Goal: Transaction & Acquisition: Obtain resource

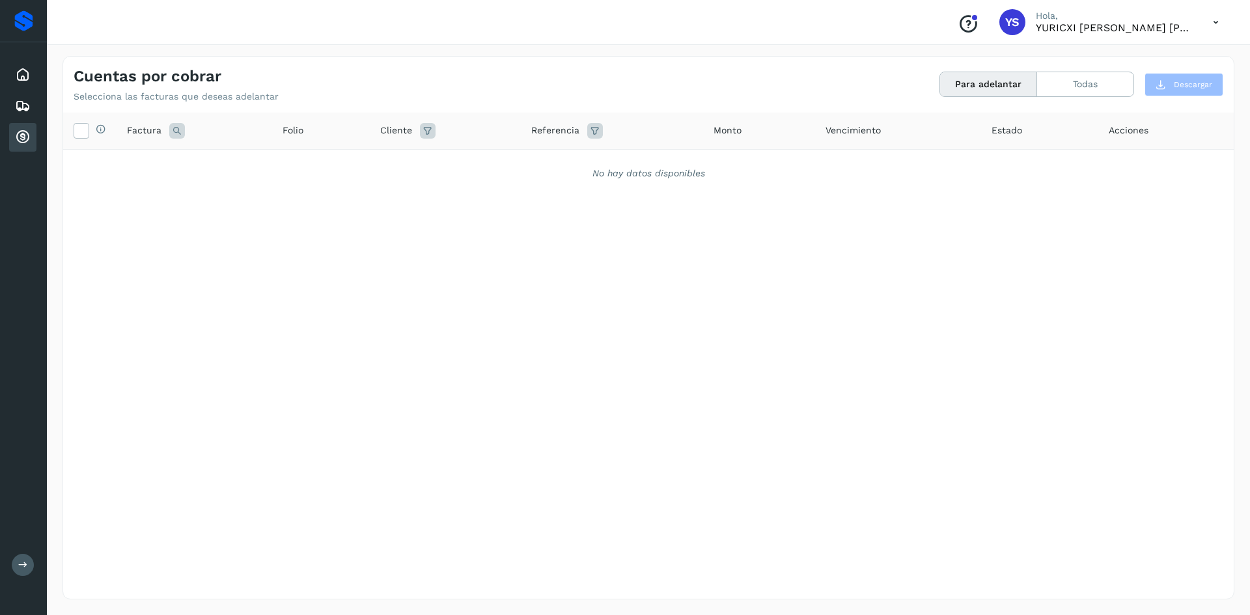
click at [443, 335] on div "Selecciona todas las facturas disponibles para adelanto Factura Folio Cliente R…" at bounding box center [648, 329] width 1170 height 433
click at [31, 84] on div "Inicio" at bounding box center [22, 75] width 27 height 29
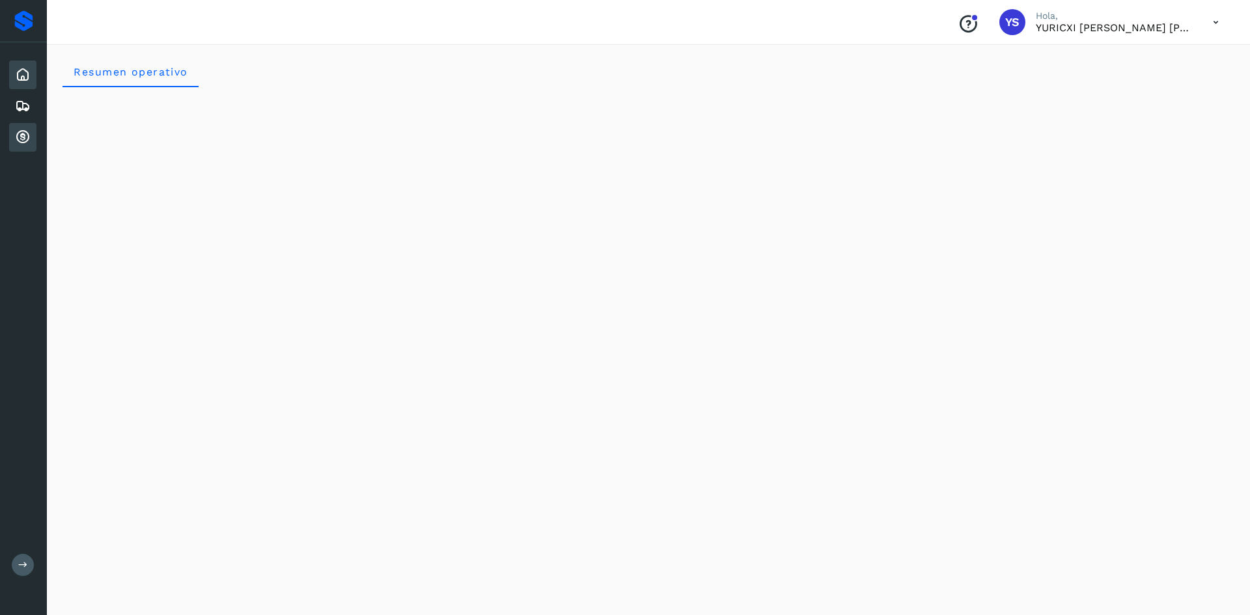
click at [34, 145] on div "Cuentas por cobrar" at bounding box center [22, 137] width 27 height 29
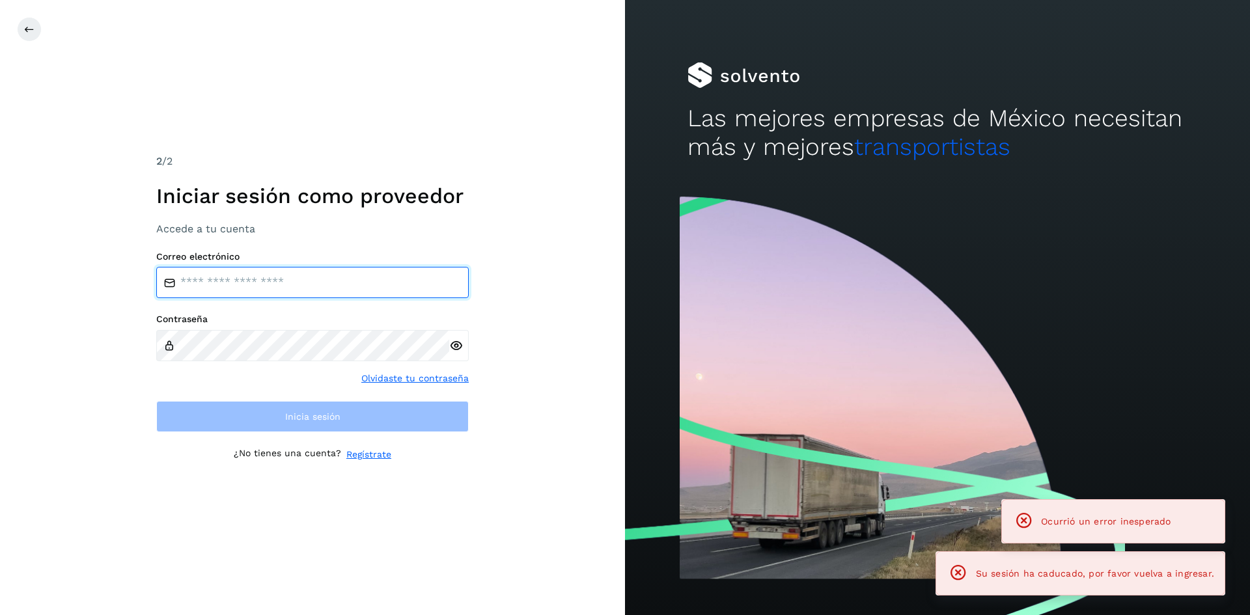
type input "**********"
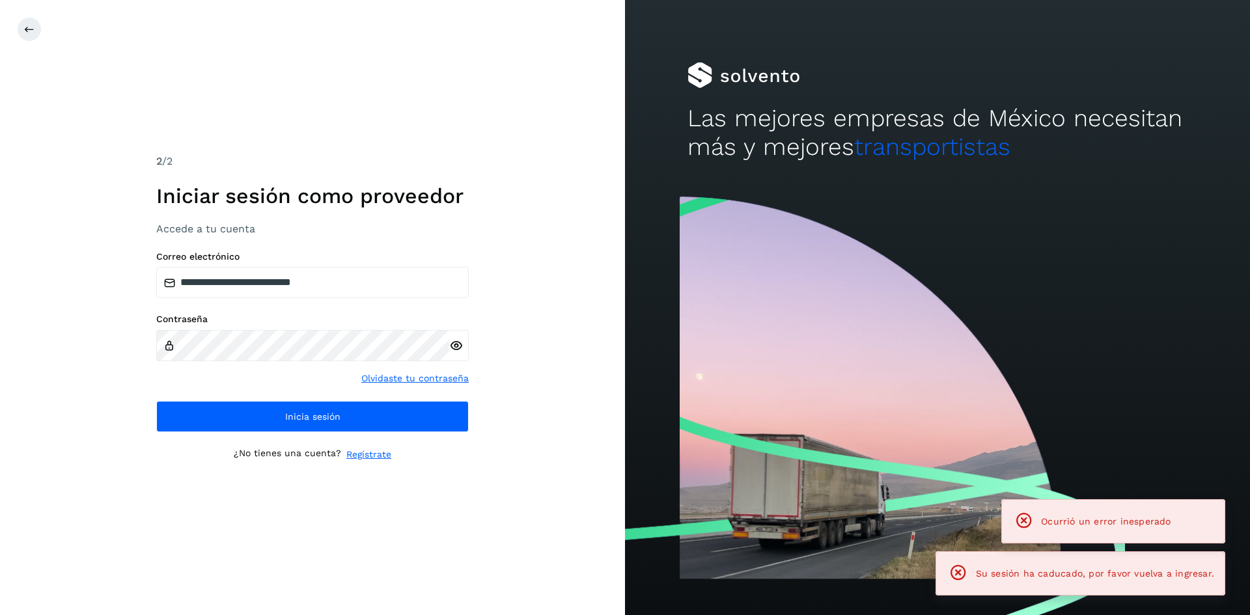
click at [1073, 90] on div "Las mejores empresas de México necesitan más y mejores transportistas" at bounding box center [937, 95] width 625 height 190
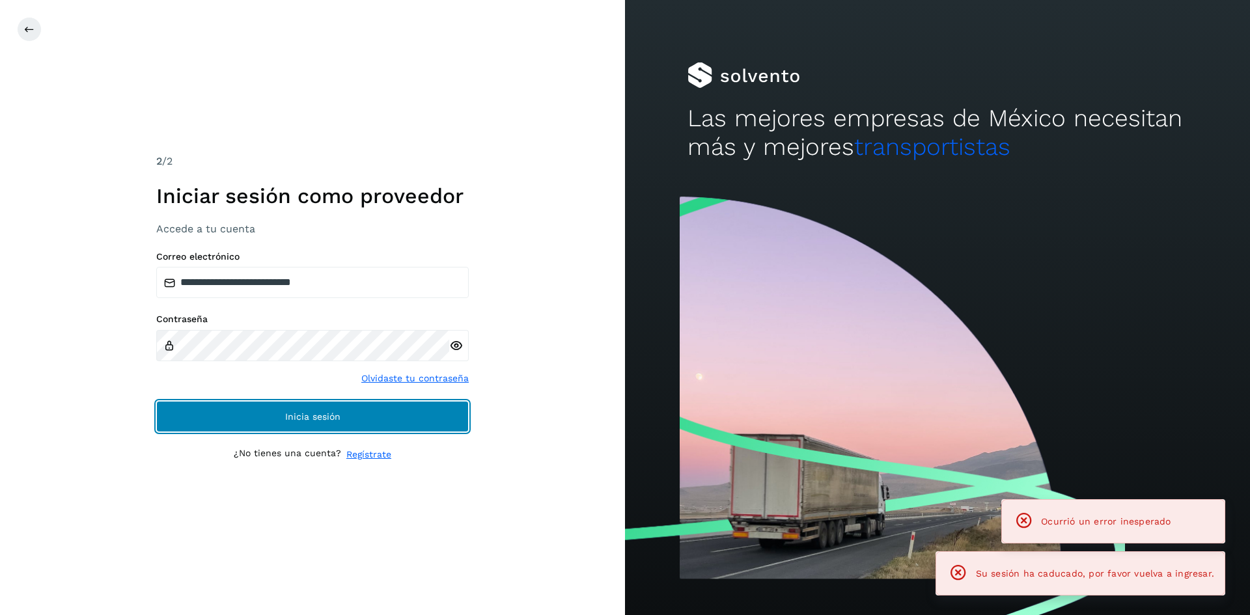
click at [406, 409] on button "Inicia sesión" at bounding box center [312, 416] width 312 height 31
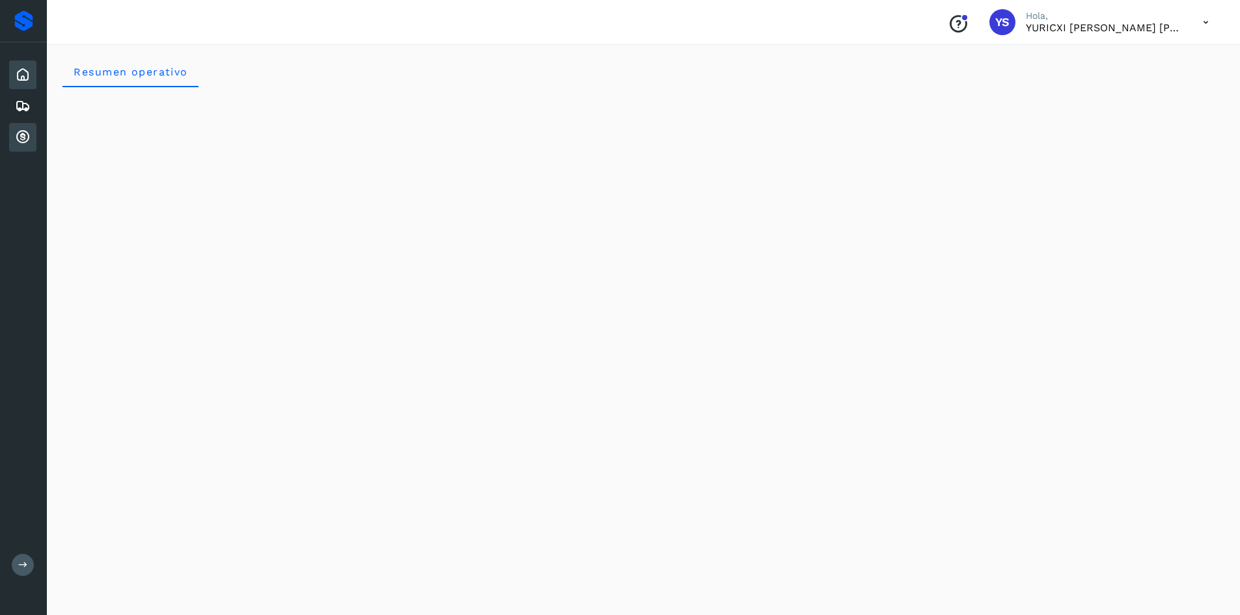
click at [25, 141] on icon at bounding box center [23, 138] width 16 height 16
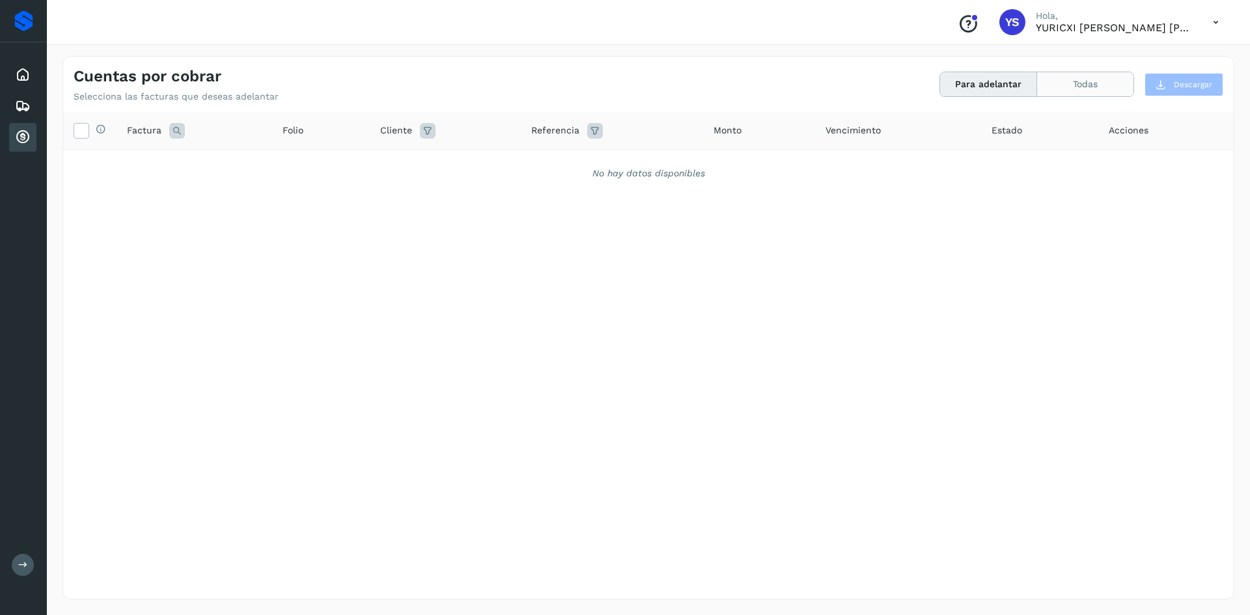
click at [1096, 89] on button "Todas" at bounding box center [1085, 84] width 96 height 24
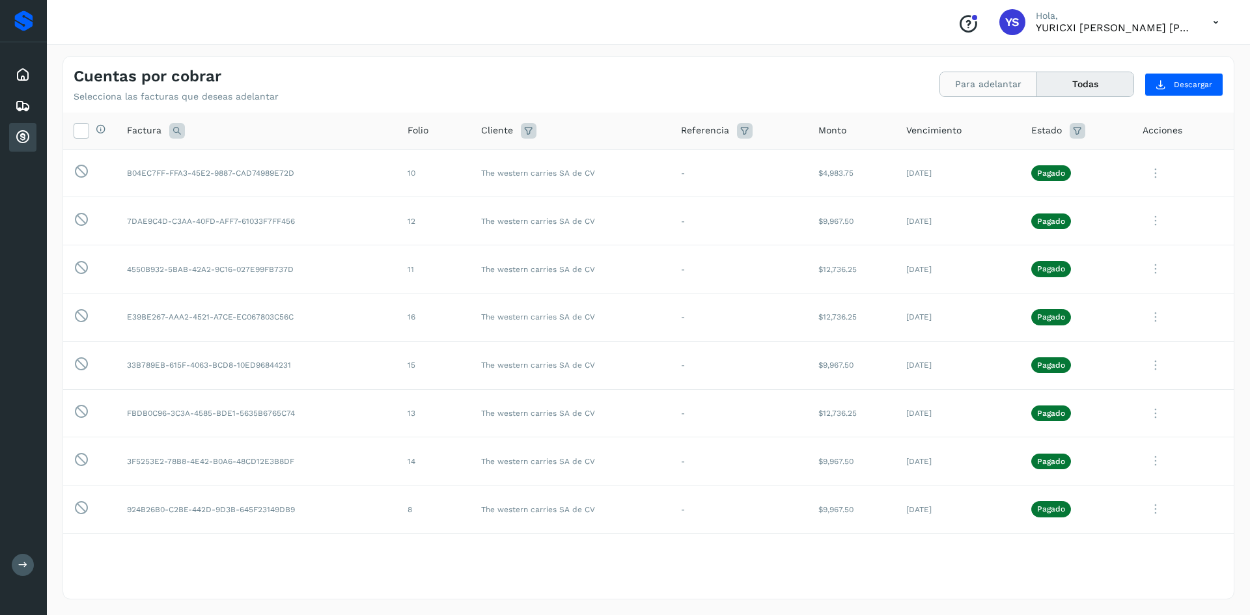
click at [1008, 89] on button "Para adelantar" at bounding box center [988, 84] width 97 height 24
